Goal: Task Accomplishment & Management: Manage account settings

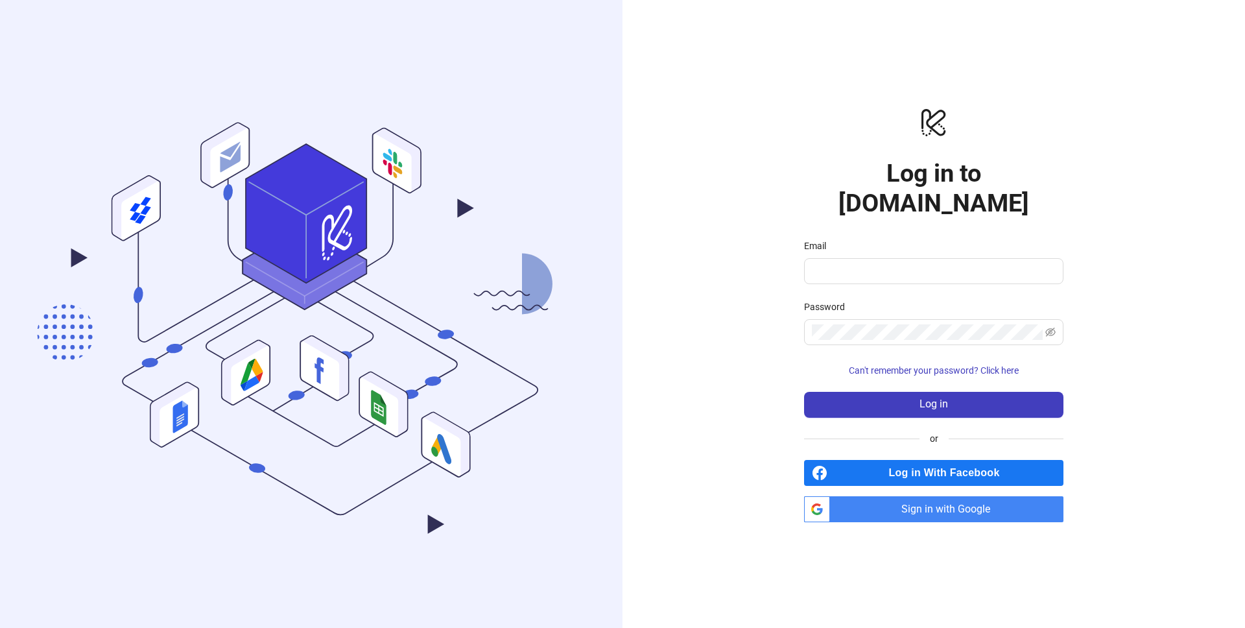
click at [963, 497] on span "Sign in with Google" at bounding box center [949, 509] width 228 height 26
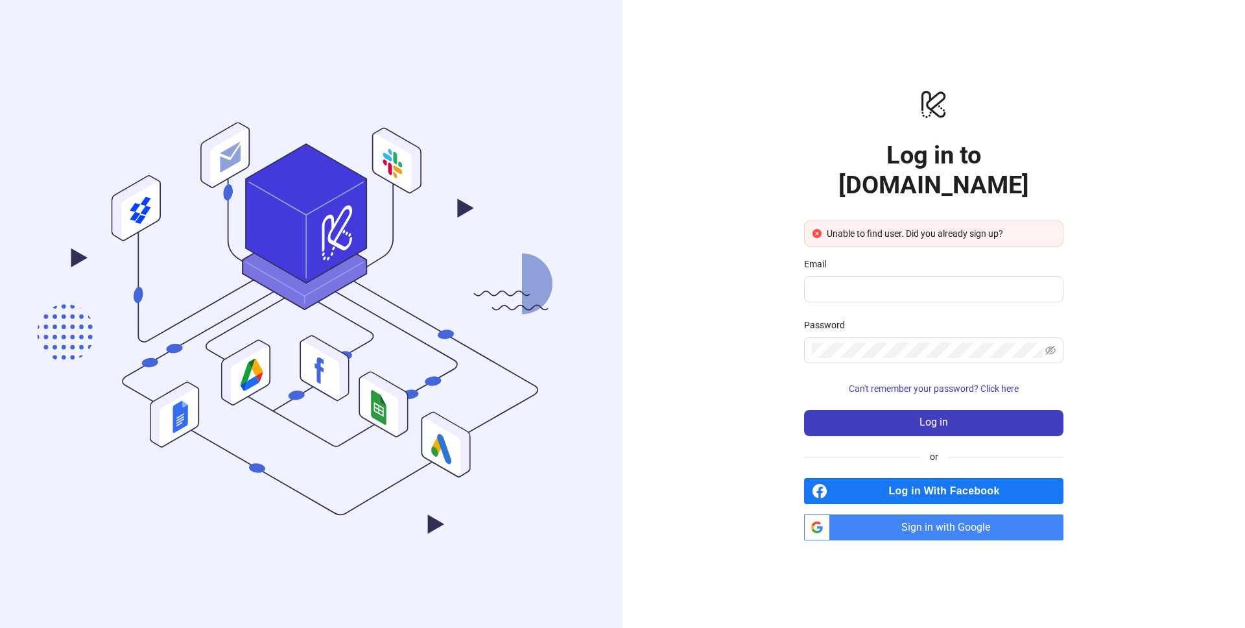
click at [947, 519] on span "Sign in with Google" at bounding box center [949, 527] width 228 height 26
click at [925, 518] on span "Sign in with Google" at bounding box center [949, 527] width 228 height 26
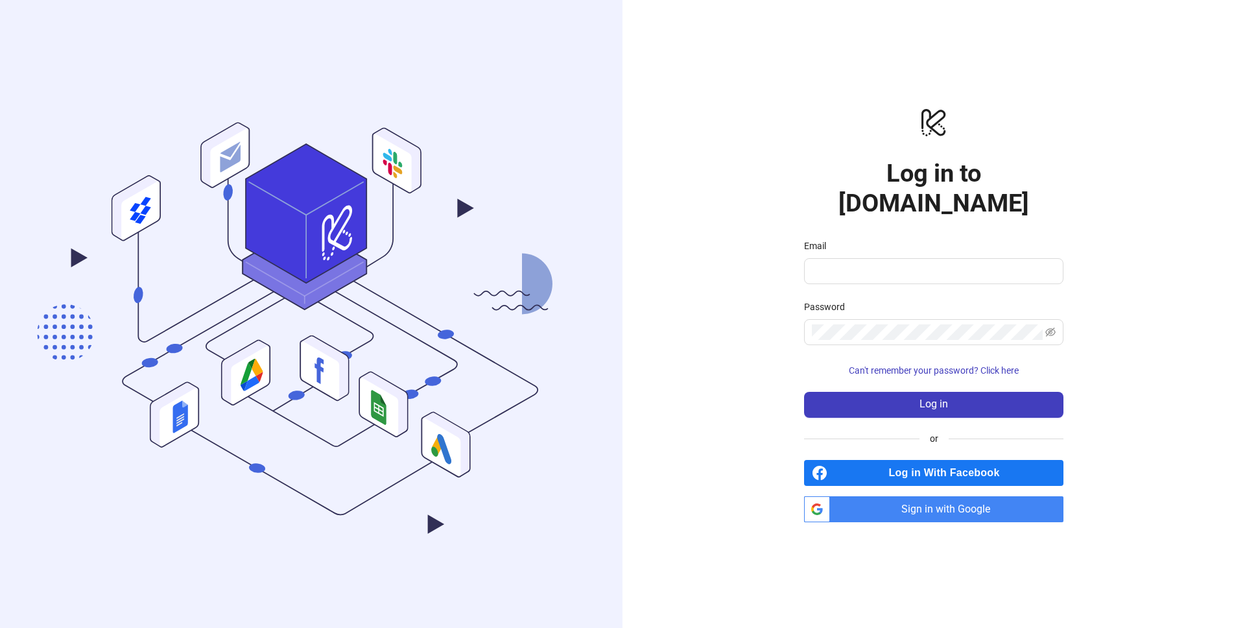
click at [909, 496] on span "Sign in with Google" at bounding box center [949, 509] width 228 height 26
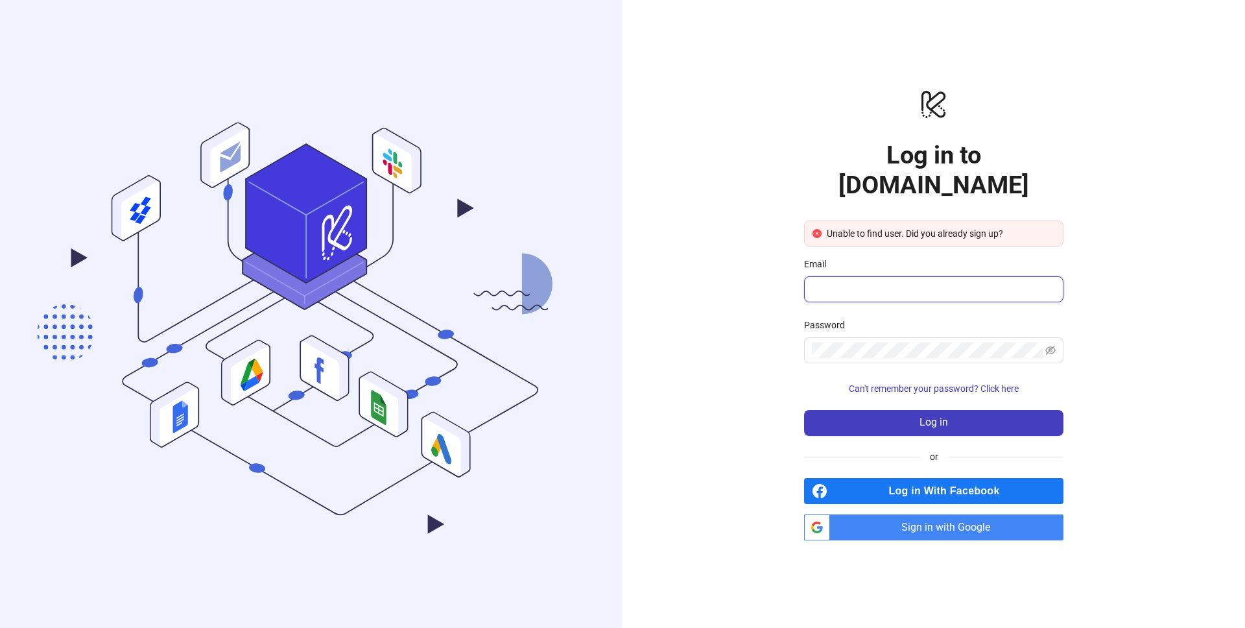
click at [852, 281] on input "Email" at bounding box center [932, 289] width 241 height 16
type input "**********"
click at [804, 410] on button "Log in" at bounding box center [933, 423] width 259 height 26
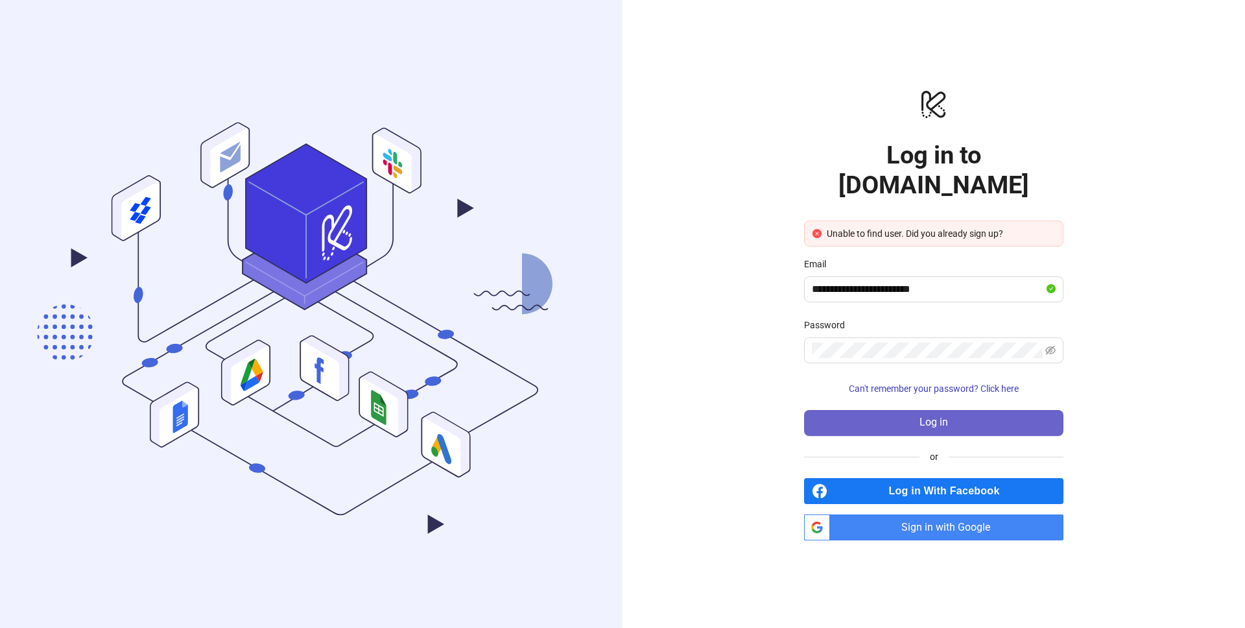
click at [962, 410] on button "Log in" at bounding box center [933, 423] width 259 height 26
click at [989, 515] on span "Sign in with Google" at bounding box center [949, 527] width 228 height 26
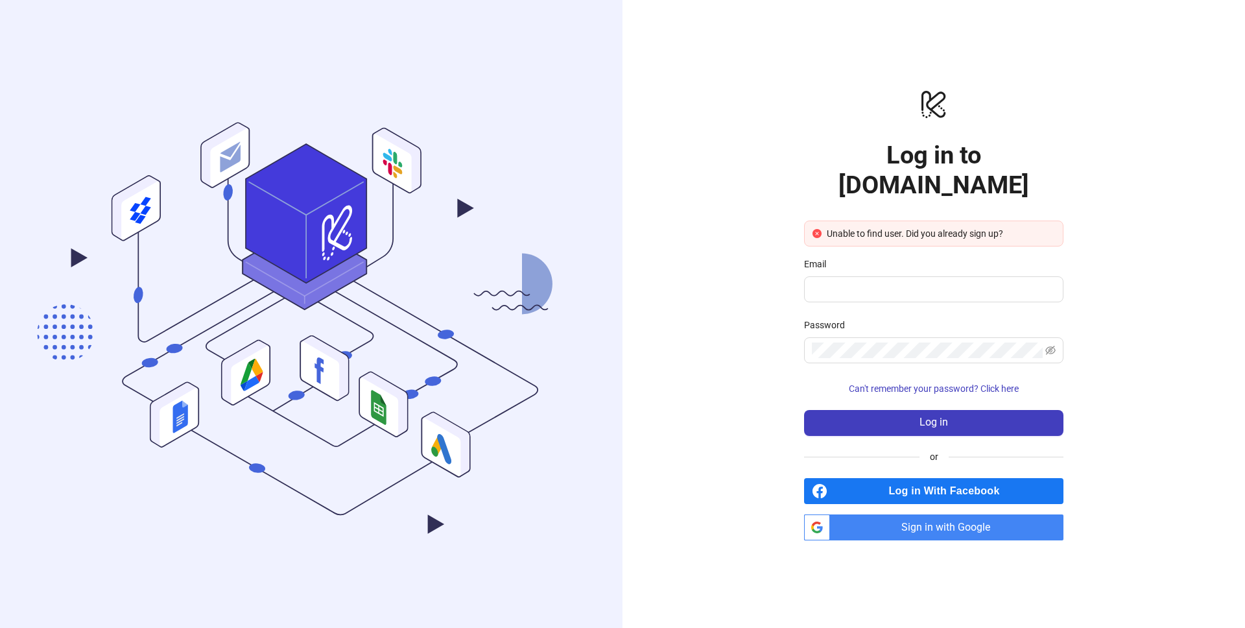
click at [938, 515] on span "Sign in with Google" at bounding box center [949, 527] width 228 height 26
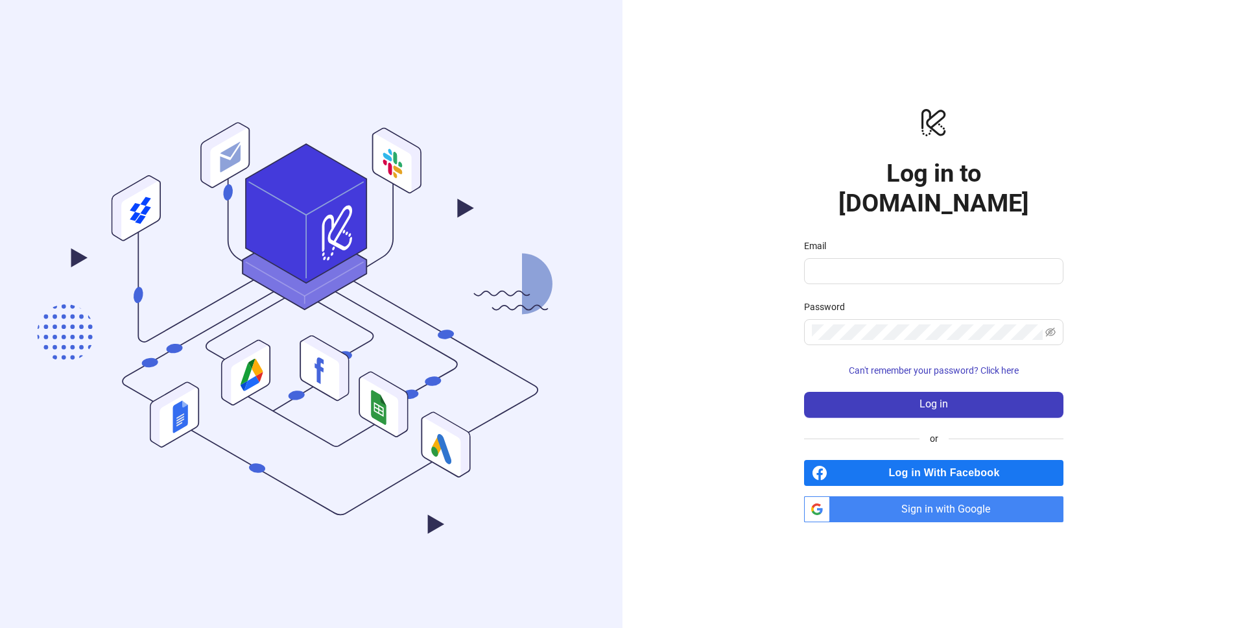
click at [921, 497] on span "Sign in with Google" at bounding box center [949, 509] width 228 height 26
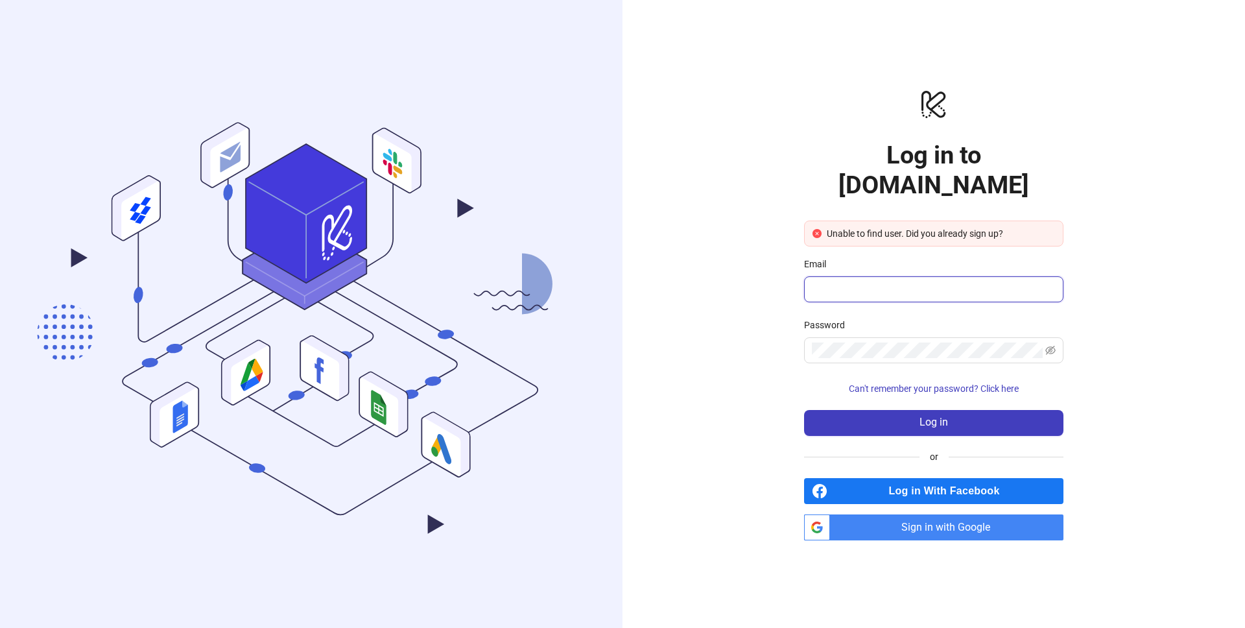
click at [835, 281] on input "Email" at bounding box center [932, 289] width 241 height 16
type input "**********"
click at [804, 410] on button "Log in" at bounding box center [933, 423] width 259 height 26
click at [940, 383] on span "Can't remember your password? Click here" at bounding box center [934, 388] width 170 height 10
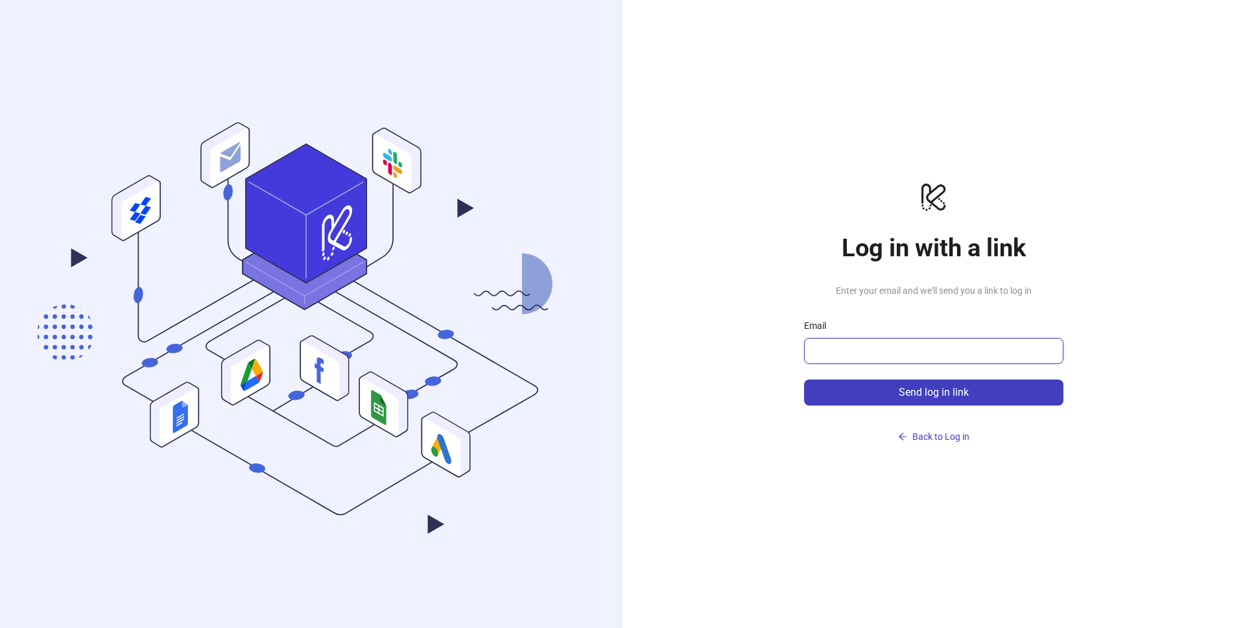
click at [864, 344] on input "Email" at bounding box center [932, 351] width 241 height 16
type input "**********"
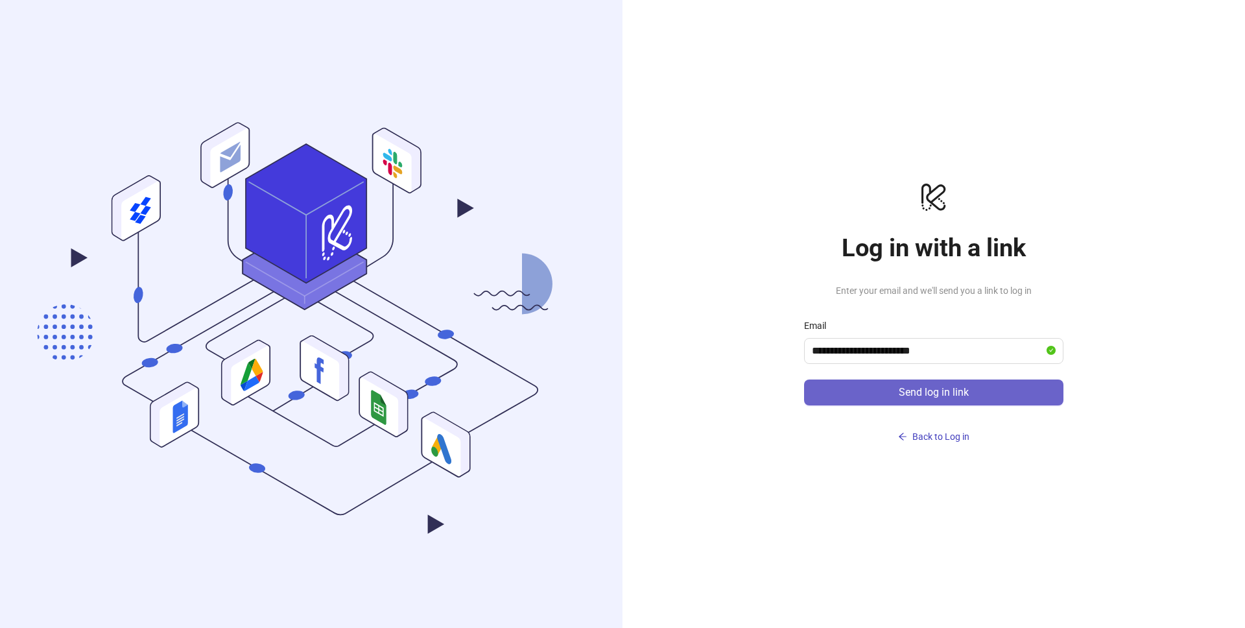
click at [917, 390] on span "Send log in link" at bounding box center [934, 393] width 70 height 12
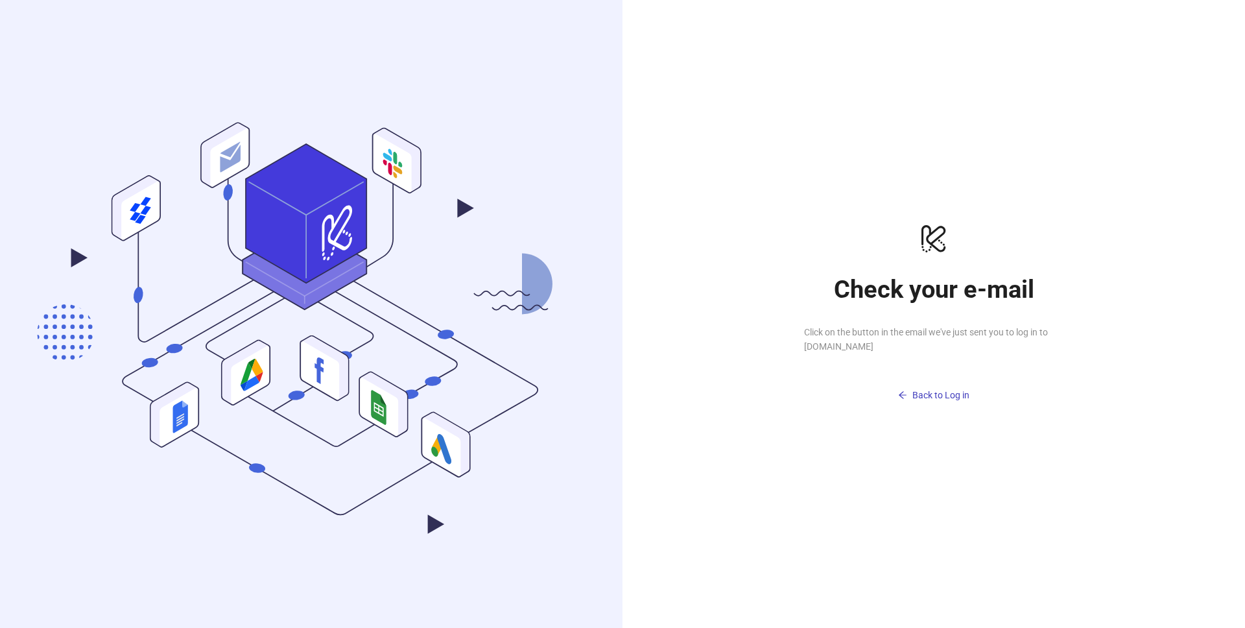
click at [840, 339] on span "Click on the button in the email we've just sent you to log in to Kitchn.io" at bounding box center [933, 339] width 259 height 29
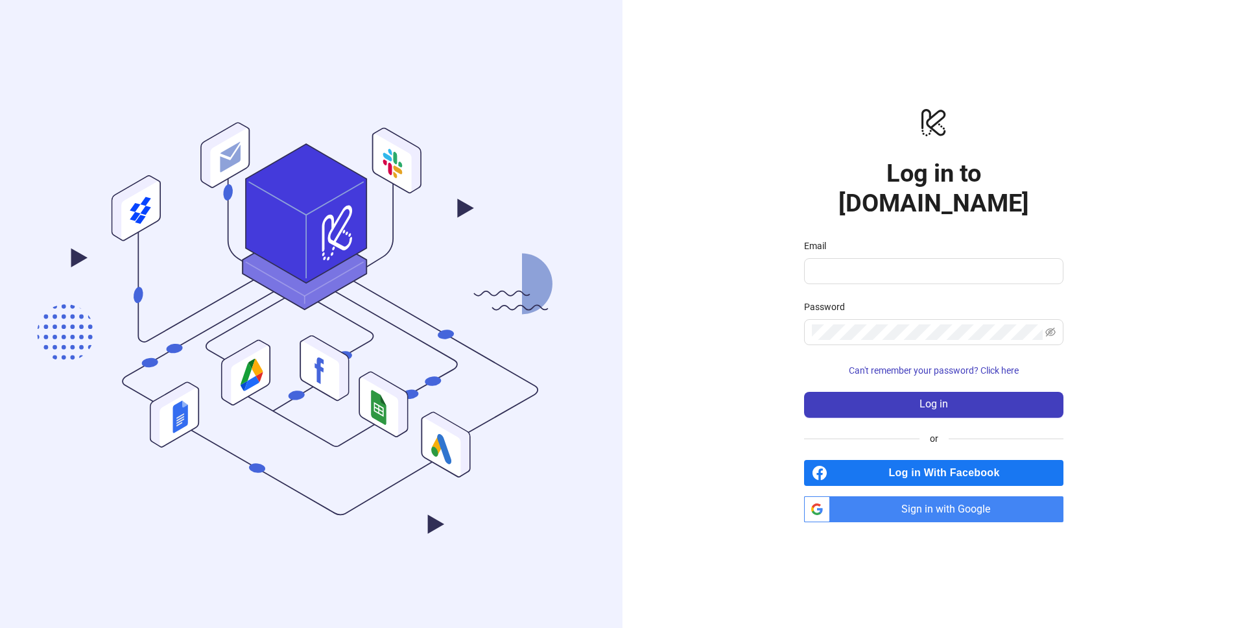
click at [937, 501] on span "Sign in with Google" at bounding box center [949, 509] width 228 height 26
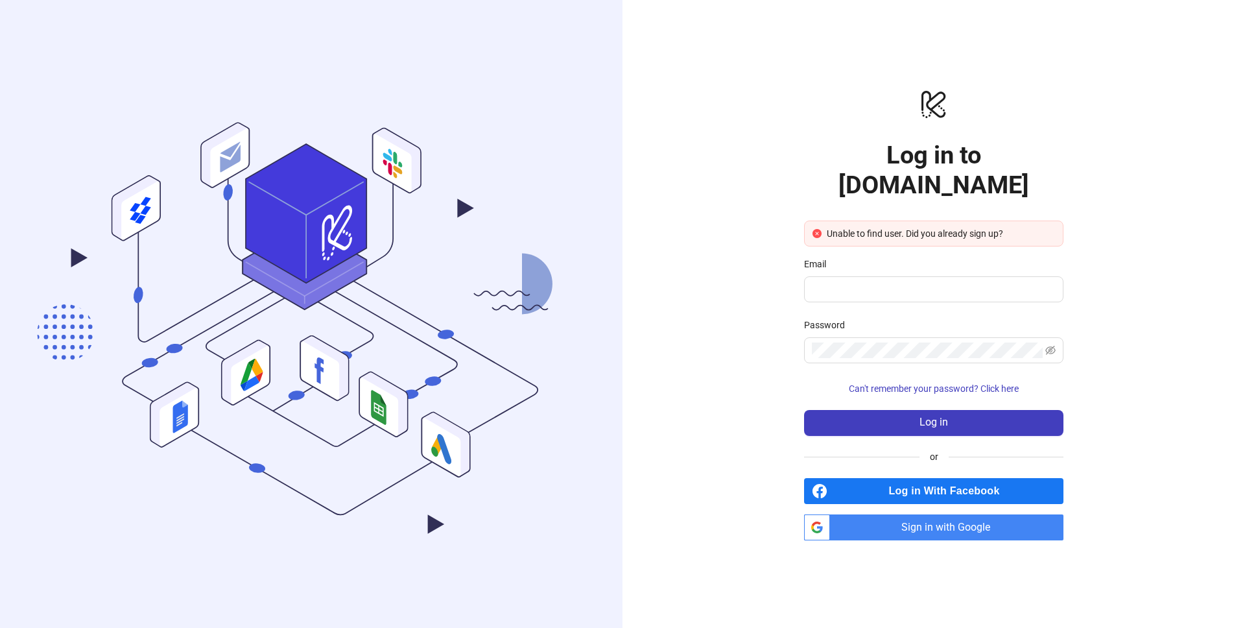
click at [839, 226] on div "Unable to find user. Did you already sign up?" at bounding box center [941, 233] width 228 height 14
drag, startPoint x: 839, startPoint y: 222, endPoint x: 1001, endPoint y: 215, distance: 162.3
click at [1001, 226] on div "Unable to find user. Did you already sign up?" at bounding box center [941, 233] width 228 height 14
click at [856, 514] on span "Sign in with Google" at bounding box center [949, 527] width 228 height 26
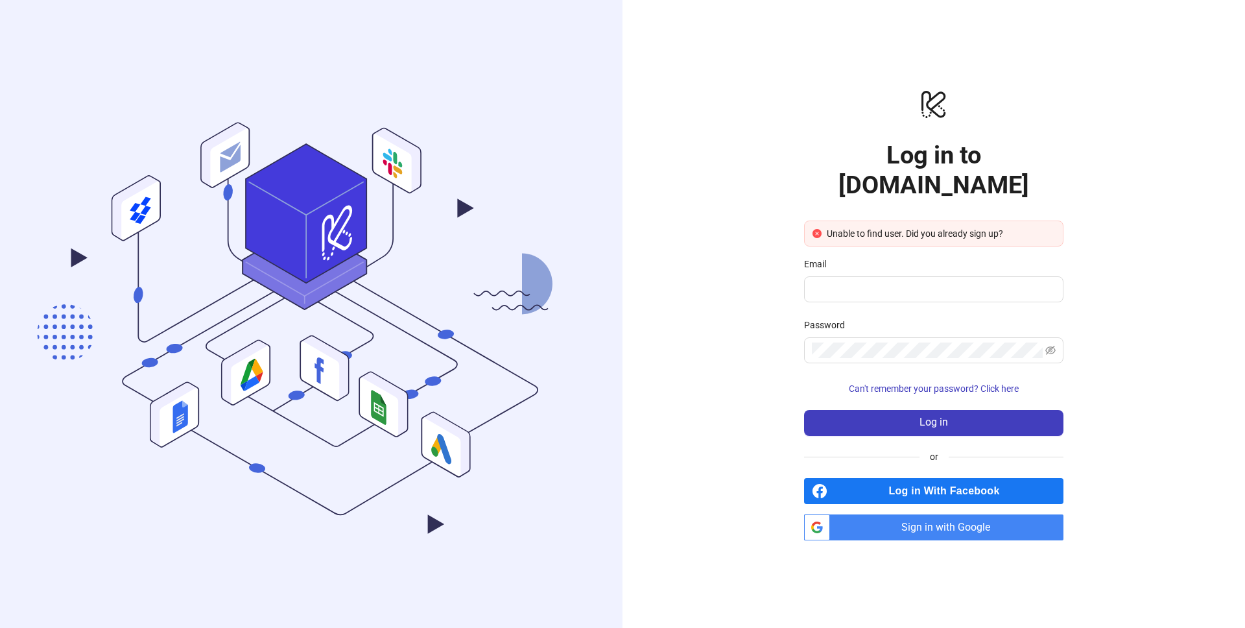
click at [856, 514] on span "Sign in with Google" at bounding box center [949, 527] width 228 height 26
click at [916, 226] on div "Unable to find user. Did you already sign up?" at bounding box center [941, 233] width 228 height 14
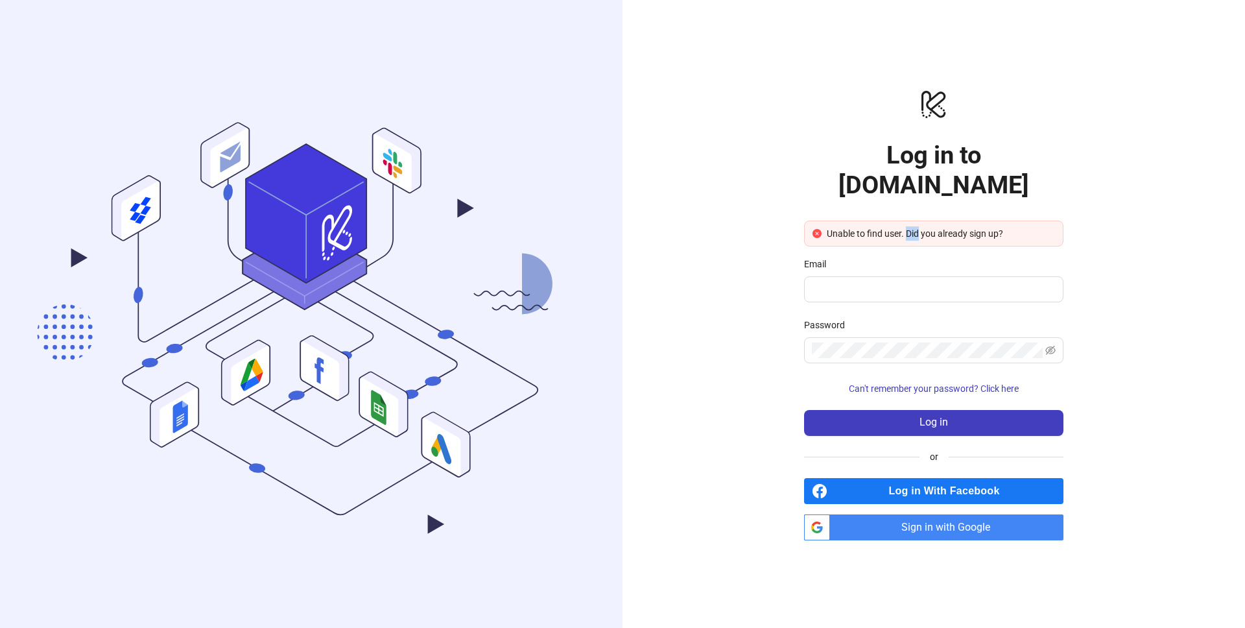
click at [916, 226] on div "Unable to find user. Did you already sign up?" at bounding box center [941, 233] width 228 height 14
click at [951, 521] on span "Sign in with Google" at bounding box center [949, 527] width 228 height 26
